Goal: Find specific page/section: Find specific page/section

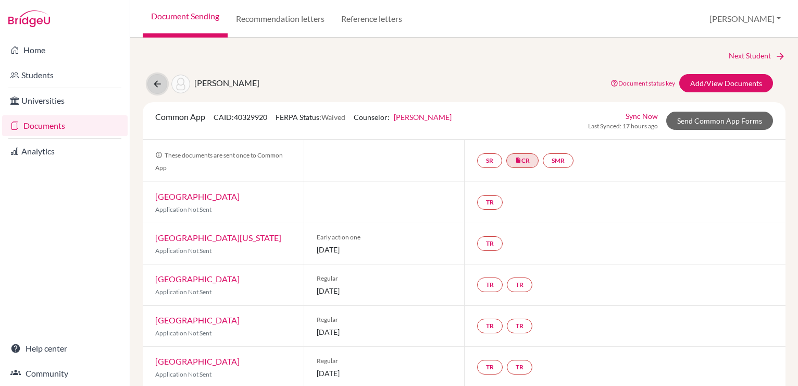
click at [163, 82] on button at bounding box center [157, 84] width 20 height 20
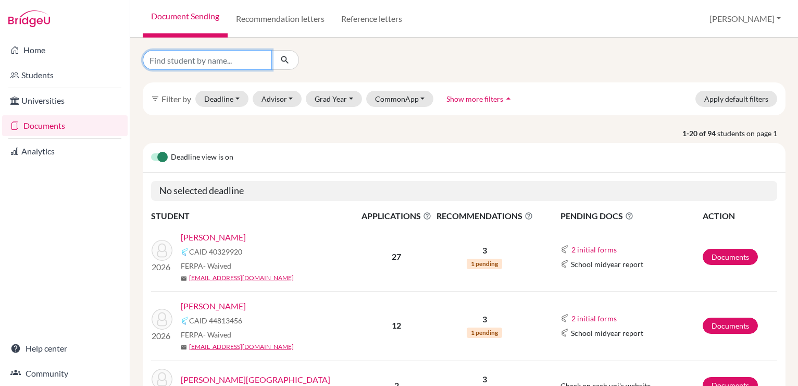
click at [187, 62] on input "Find student by name..." at bounding box center [207, 60] width 129 height 20
type input "[PERSON_NAME]"
click button "submit" at bounding box center [285, 60] width 28 height 20
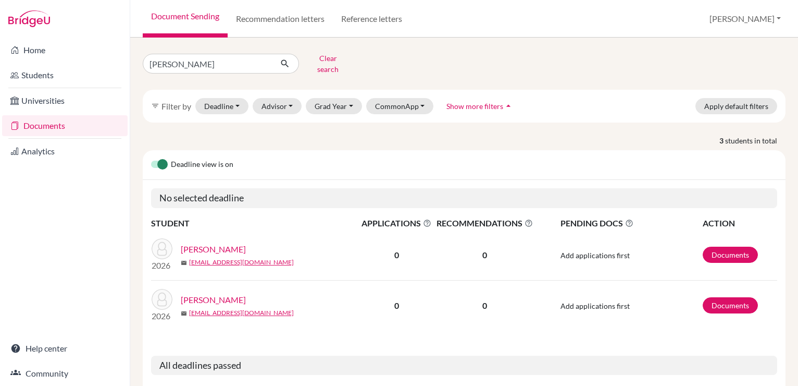
click at [229, 243] on link "[PERSON_NAME]" at bounding box center [213, 249] width 65 height 13
